Goal: Complete application form

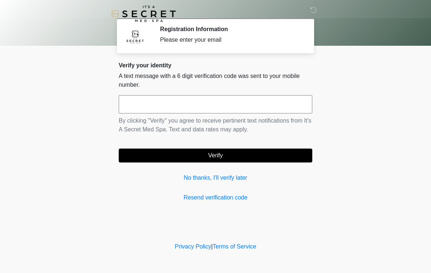
click at [159, 99] on input "text" at bounding box center [216, 104] width 194 height 18
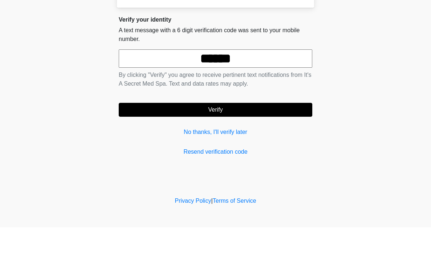
type input "******"
click at [285, 100] on form "****** By clicking "Verify" you agree to receive pertinent text notifications f…" at bounding box center [216, 128] width 194 height 67
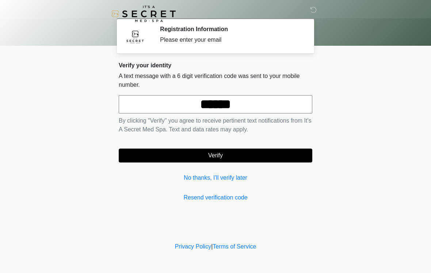
click at [279, 152] on button "Verify" at bounding box center [216, 155] width 194 height 14
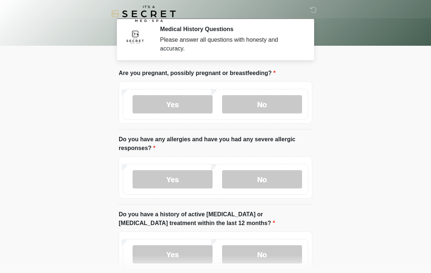
click at [287, 106] on label "No" at bounding box center [262, 104] width 80 height 18
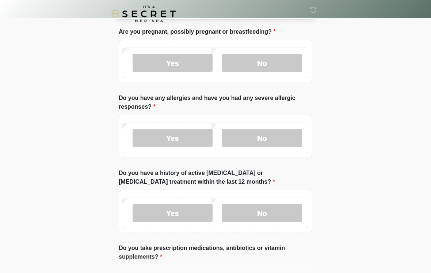
click at [286, 135] on label "No" at bounding box center [262, 138] width 80 height 18
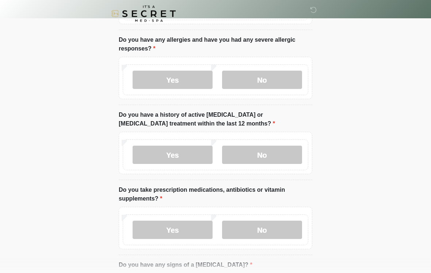
scroll to position [119, 0]
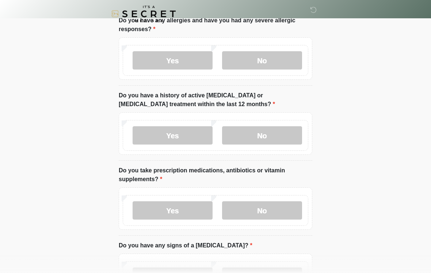
click at [294, 135] on label "No" at bounding box center [262, 135] width 80 height 18
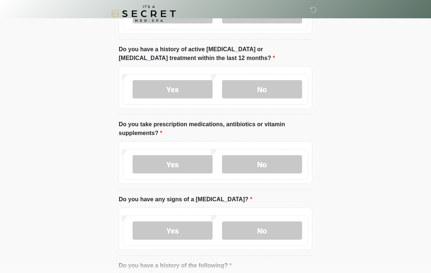
scroll to position [166, 0]
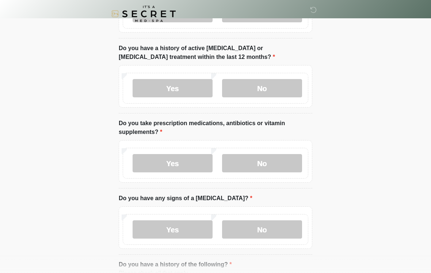
click at [203, 164] on label "Yes" at bounding box center [173, 163] width 80 height 18
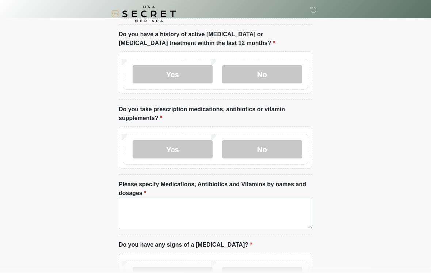
scroll to position [183, 0]
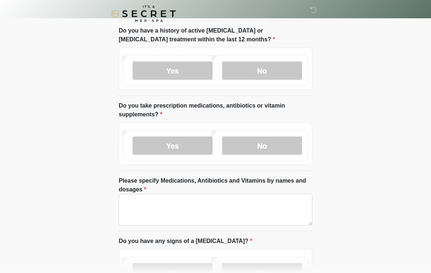
click at [278, 192] on label "Please specify Medications, Antibiotics and Vitamins by names and dosages" at bounding box center [216, 186] width 194 height 18
click at [278, 194] on textarea "Please specify Medications, Antibiotics and Vitamins by names and dosages" at bounding box center [216, 209] width 194 height 31
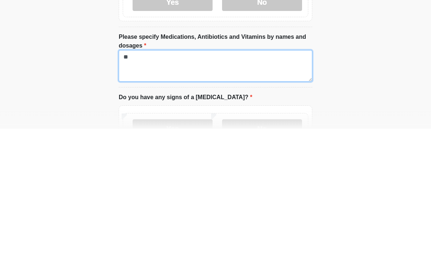
type textarea "*"
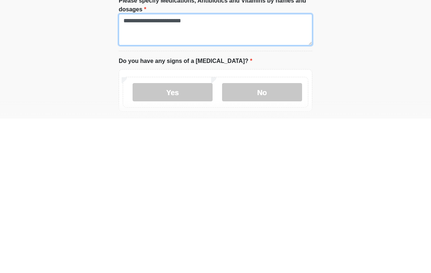
scroll to position [210, 0]
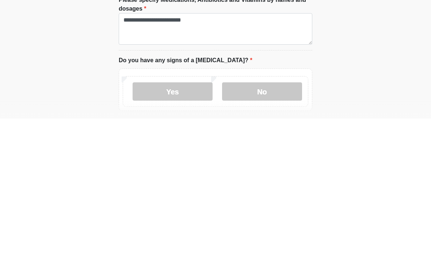
click at [286, 237] on label "No" at bounding box center [262, 246] width 80 height 18
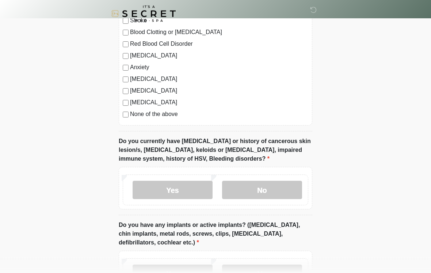
scroll to position [550, 0]
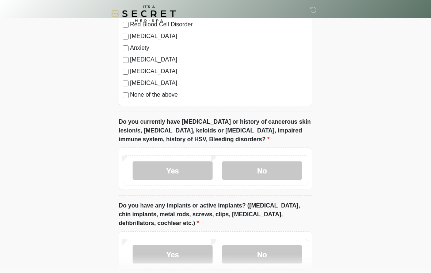
click at [294, 170] on label "No" at bounding box center [262, 171] width 80 height 18
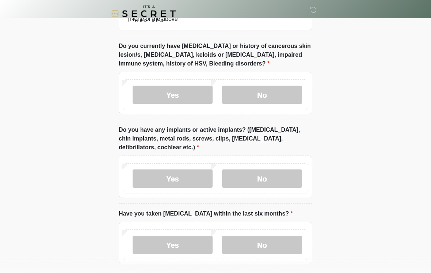
scroll to position [648, 0]
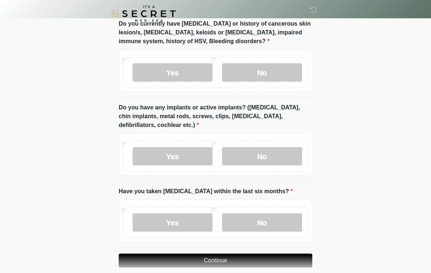
click at [292, 155] on label "No" at bounding box center [262, 156] width 80 height 18
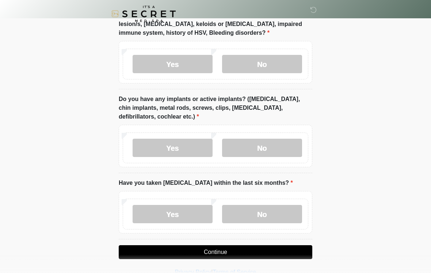
scroll to position [669, 0]
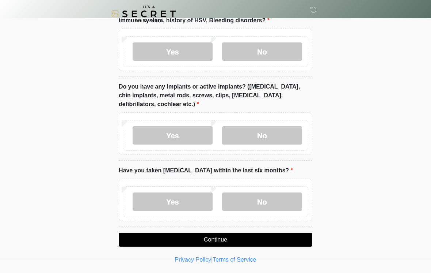
click at [291, 201] on label "No" at bounding box center [262, 201] width 80 height 18
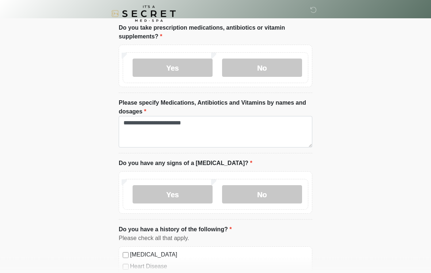
scroll to position [260, 0]
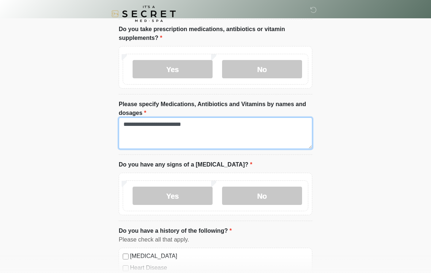
click at [281, 123] on textarea "**********" at bounding box center [216, 132] width 194 height 31
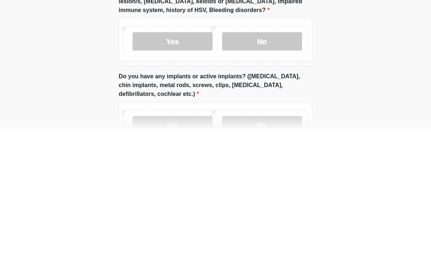
scroll to position [669, 0]
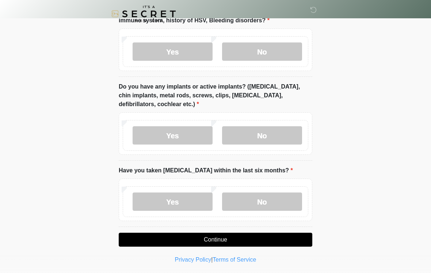
type textarea "**********"
click at [279, 239] on button "Continue" at bounding box center [216, 240] width 194 height 14
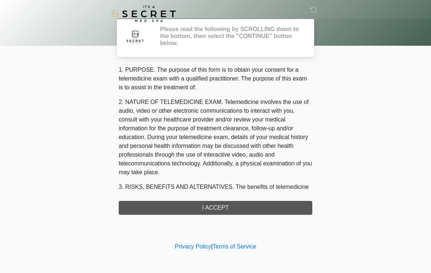
scroll to position [0, 0]
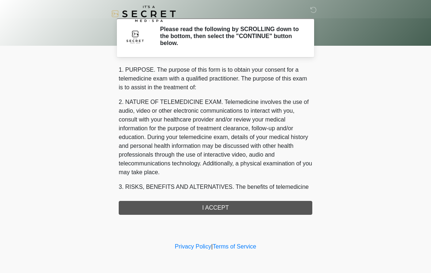
click at [269, 209] on div "1. PURPOSE. The purpose of this form is to obtain your consent for a telemedici…" at bounding box center [216, 139] width 194 height 149
click at [193, 216] on div "‎ ‎ Please read the following by SCROLLING down to the bottom, then select the …" at bounding box center [215, 120] width 219 height 226
click at [185, 208] on div "1. PURPOSE. The purpose of this form is to obtain your consent for a telemedici…" at bounding box center [216, 139] width 194 height 149
click at [219, 208] on div "1. PURPOSE. The purpose of this form is to obtain your consent for a telemedici…" at bounding box center [216, 139] width 194 height 149
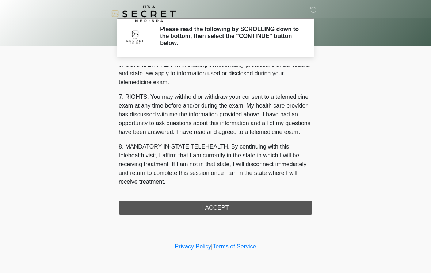
scroll to position [298, 0]
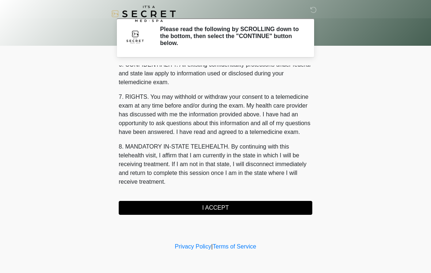
click at [222, 206] on button "I ACCEPT" at bounding box center [216, 208] width 194 height 14
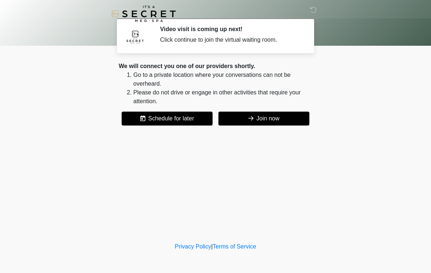
click at [285, 118] on button "Join now" at bounding box center [264, 119] width 91 height 14
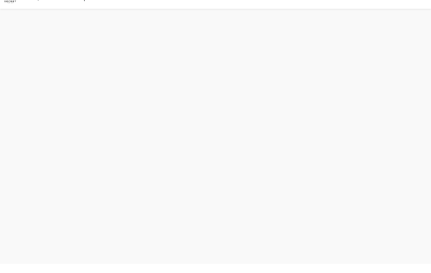
scroll to position [2, 0]
